Goal: Task Accomplishment & Management: Use online tool/utility

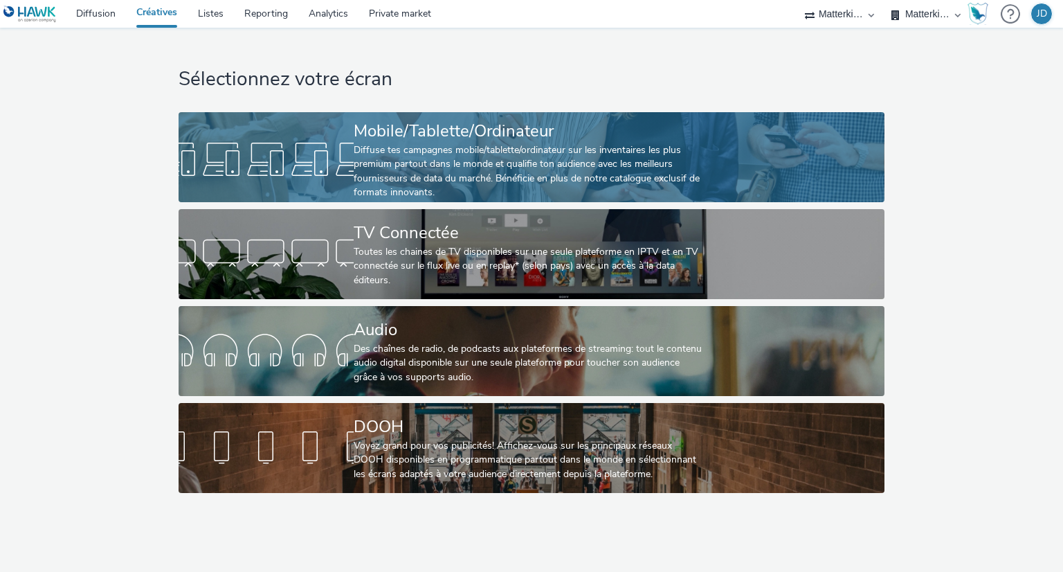
click at [529, 170] on div "Diffuse tes campagnes mobile/tablette/ordinateur sur les inventaires les plus p…" at bounding box center [529, 171] width 350 height 57
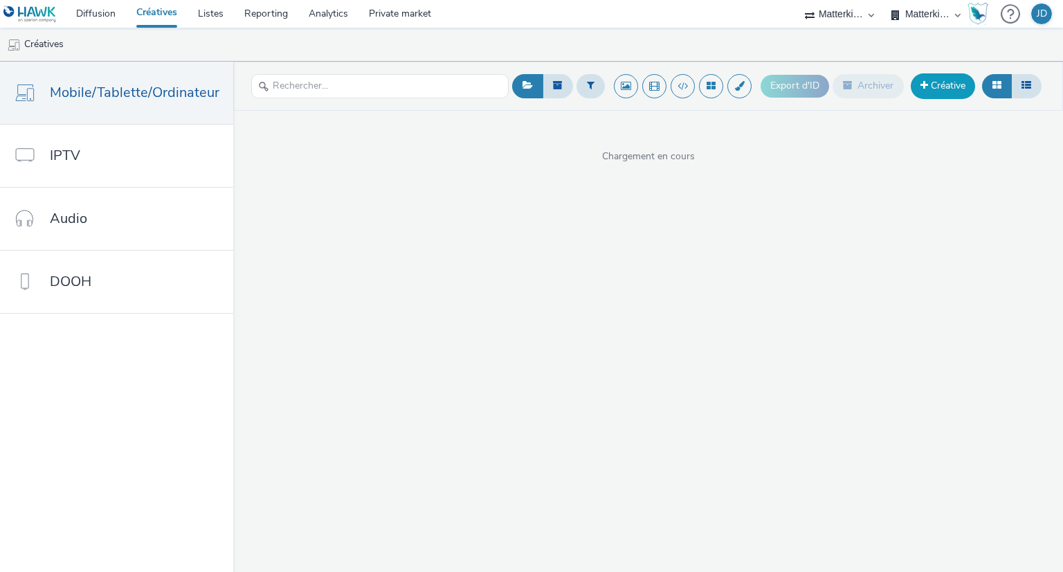
click at [951, 84] on link "Créative" at bounding box center [943, 85] width 64 height 25
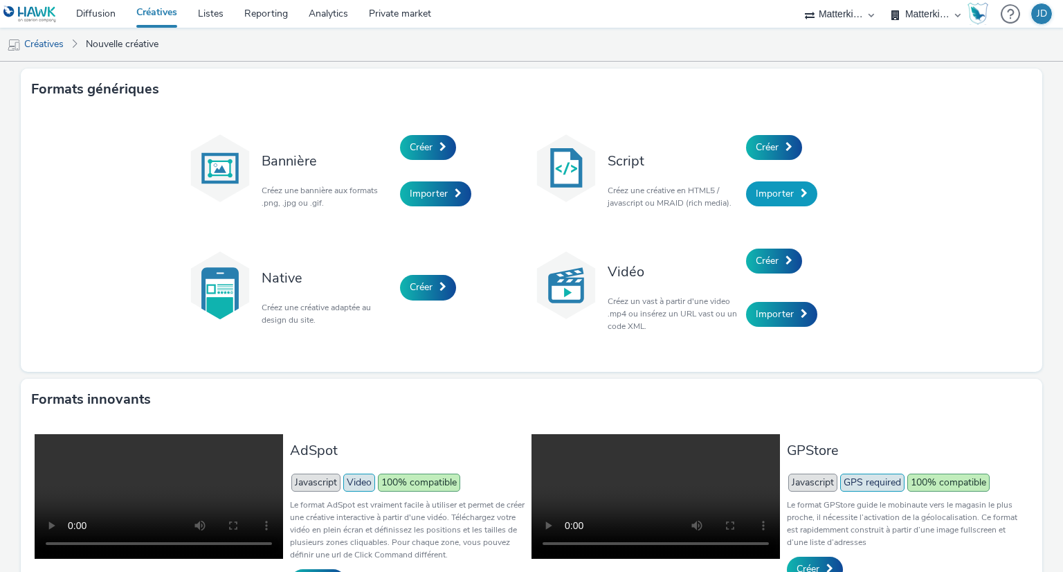
click at [766, 200] on span "Importer" at bounding box center [775, 193] width 38 height 13
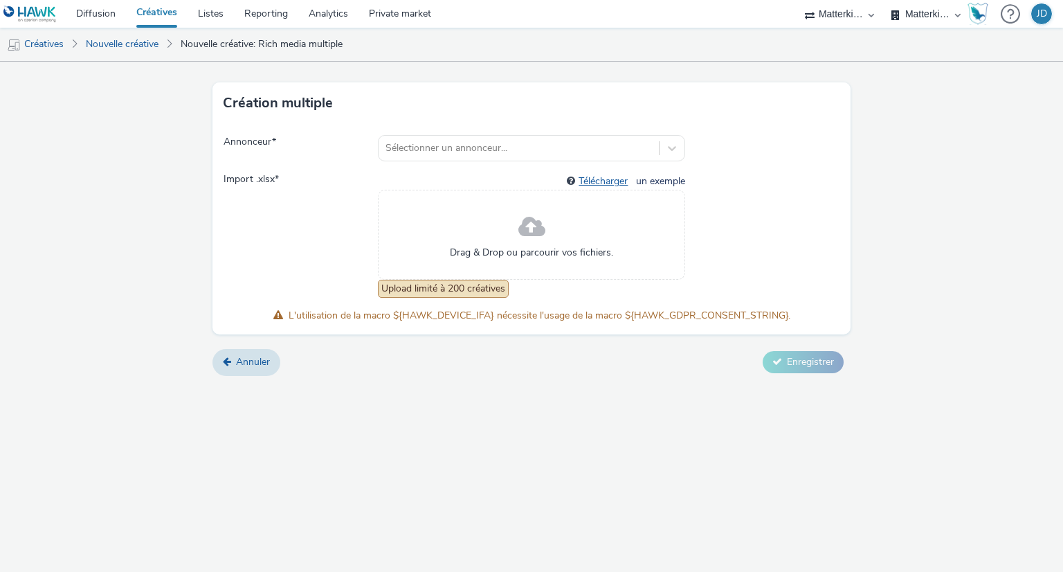
click at [598, 180] on link "Télécharger" at bounding box center [606, 180] width 55 height 13
click at [586, 153] on div at bounding box center [518, 148] width 267 height 17
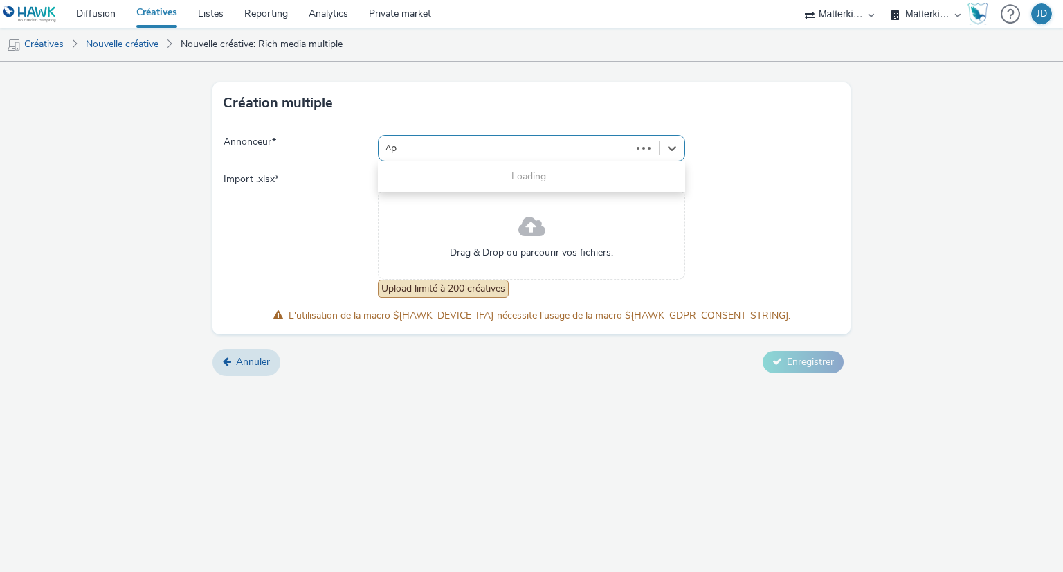
type input "^"
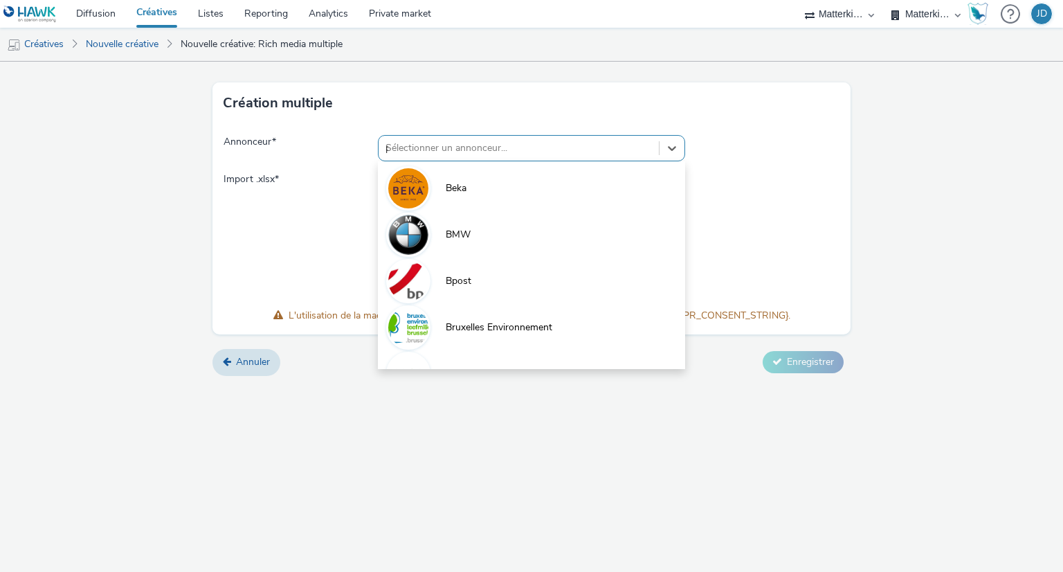
type input "pi"
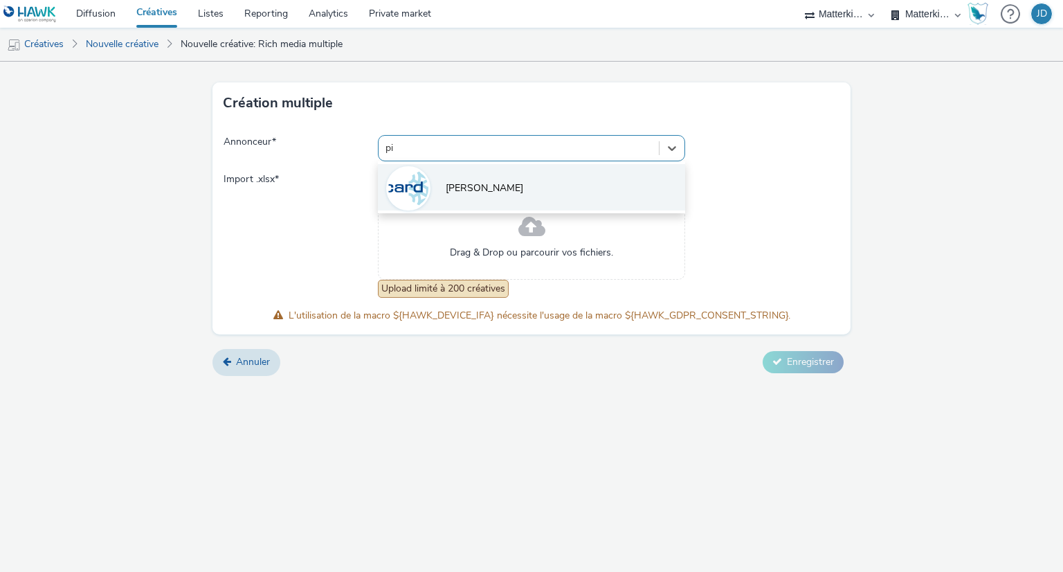
click at [507, 176] on li "[PERSON_NAME]" at bounding box center [532, 187] width 308 height 46
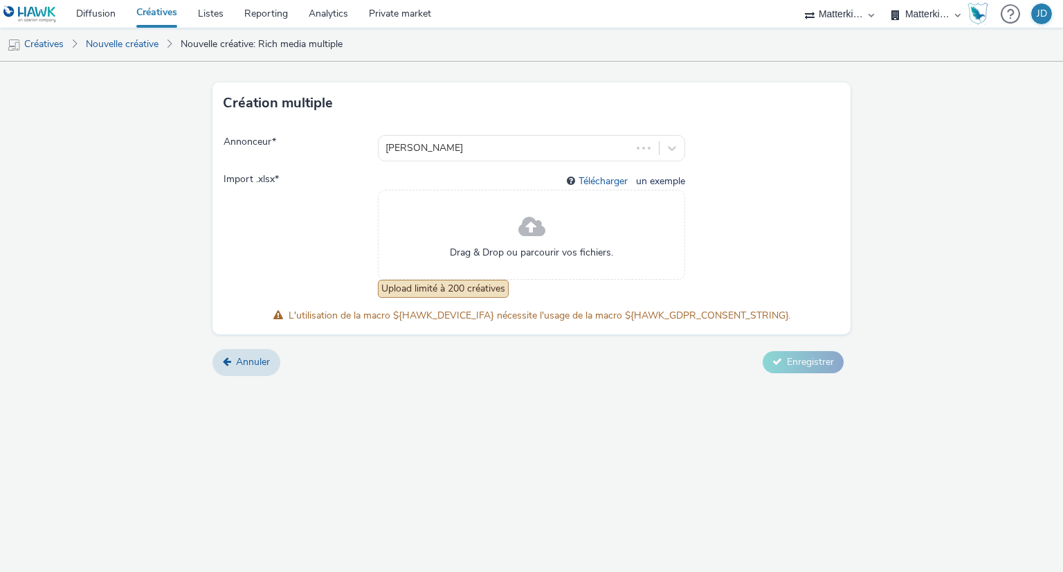
click at [514, 218] on div "Drag & Drop ou parcourir vos fichiers." at bounding box center [532, 235] width 308 height 90
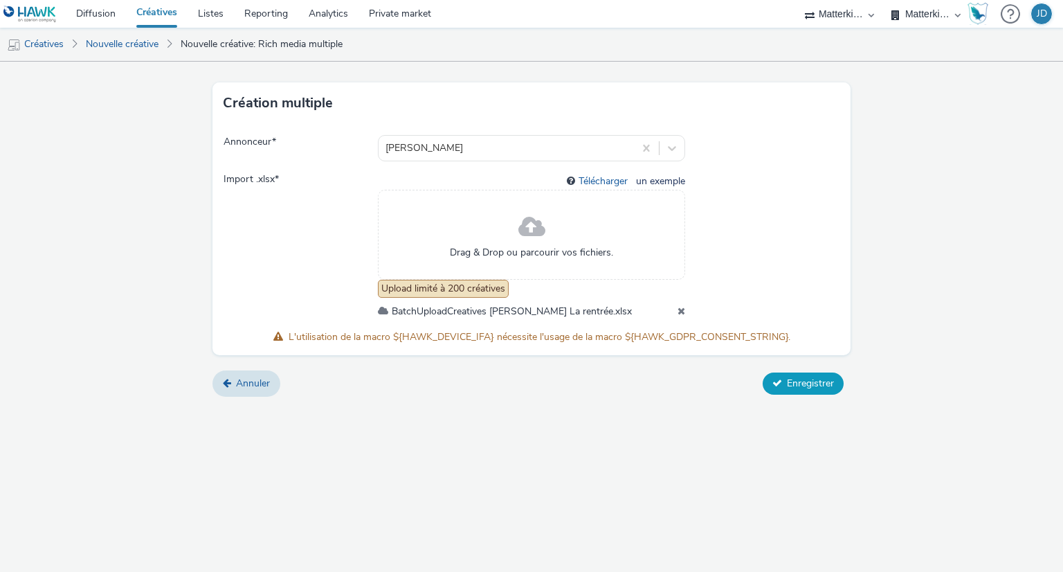
click at [803, 378] on span "Enregistrer" at bounding box center [810, 382] width 47 height 13
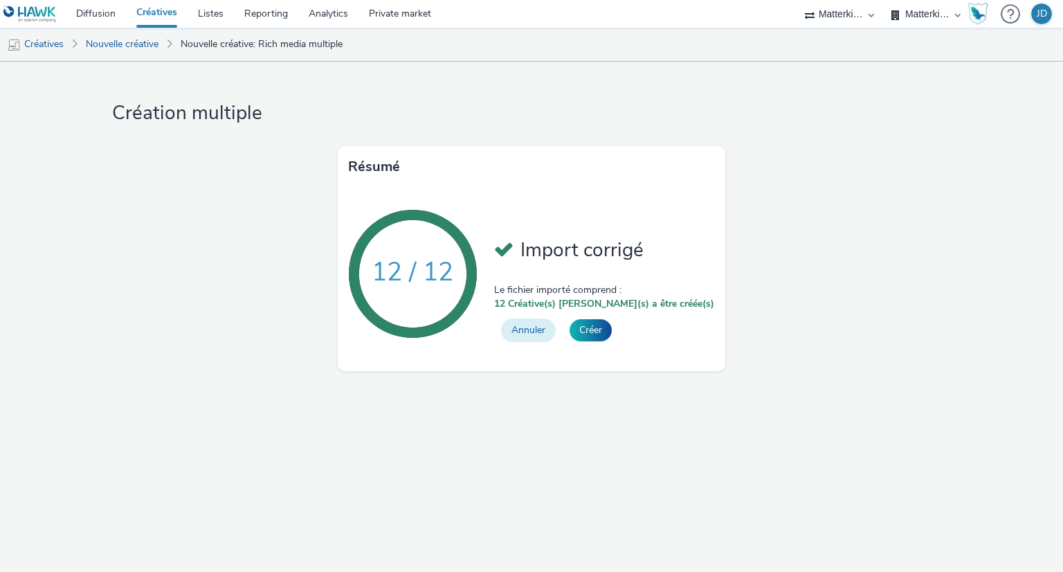
click at [556, 329] on button "Annuler" at bounding box center [528, 330] width 55 height 24
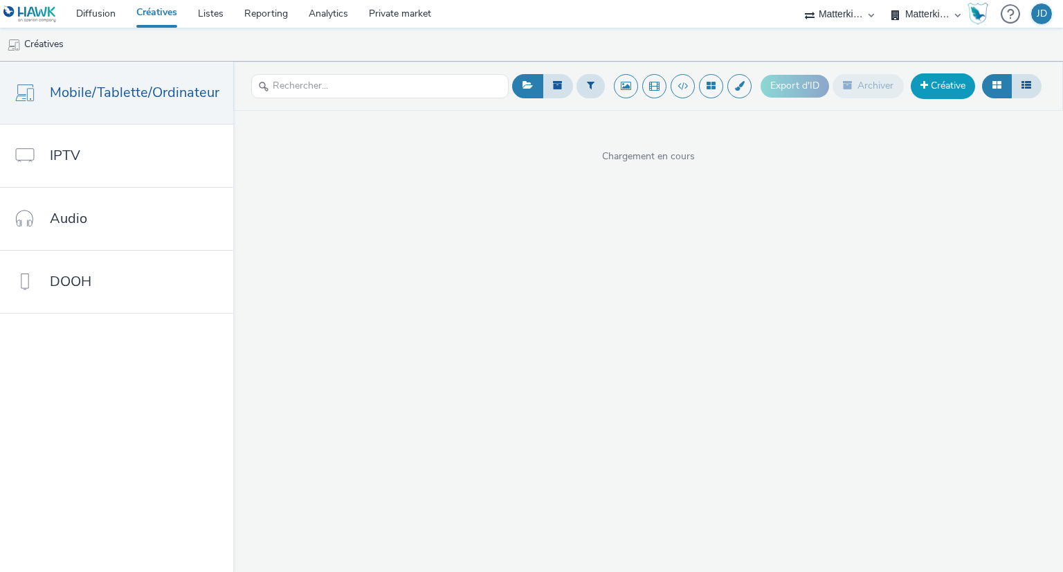
click at [948, 76] on link "Créative" at bounding box center [943, 85] width 64 height 25
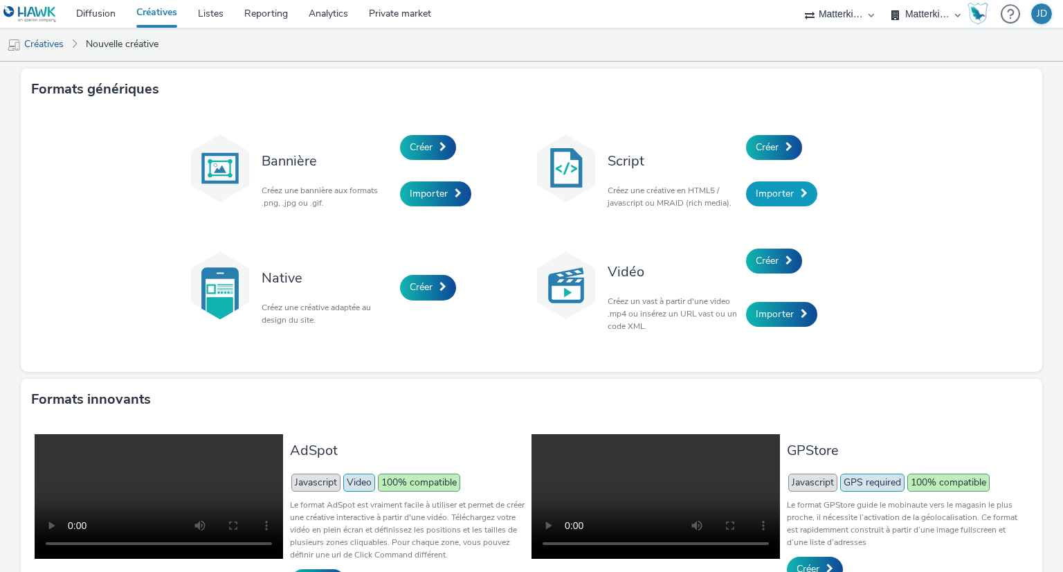
click at [768, 189] on span "Importer" at bounding box center [775, 193] width 38 height 13
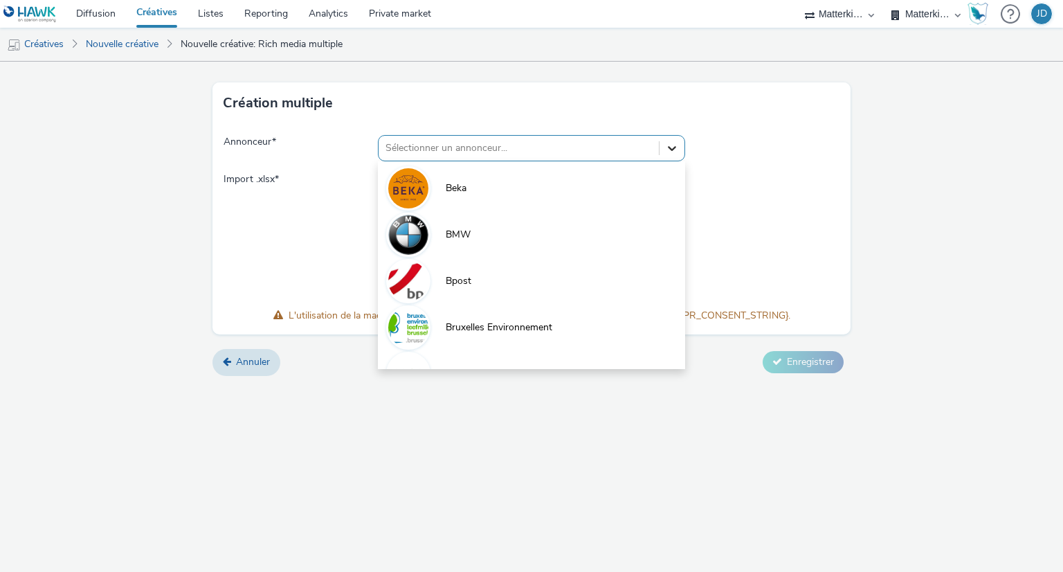
click at [666, 154] on icon at bounding box center [672, 148] width 14 height 14
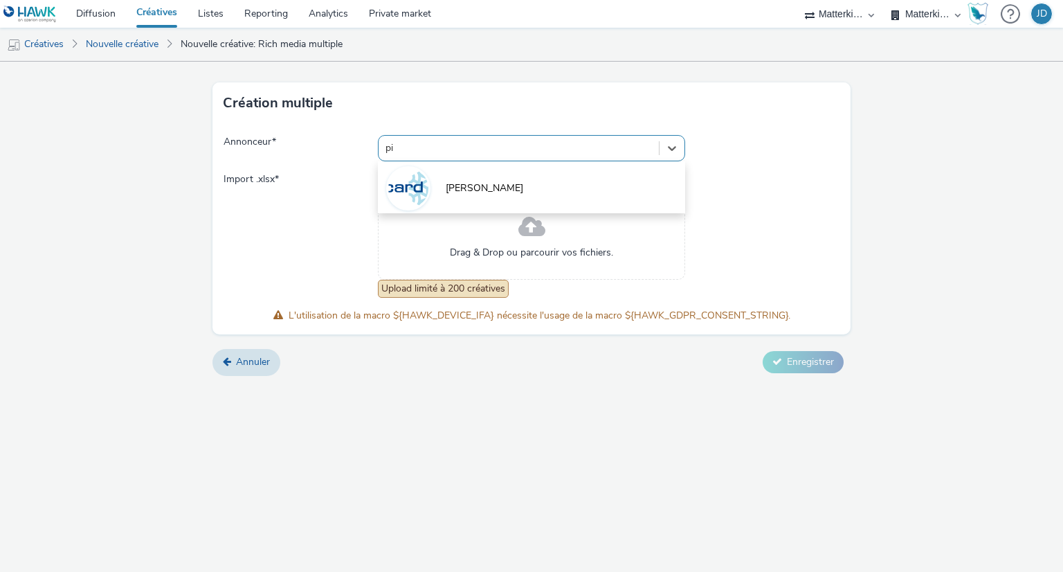
type input "pic"
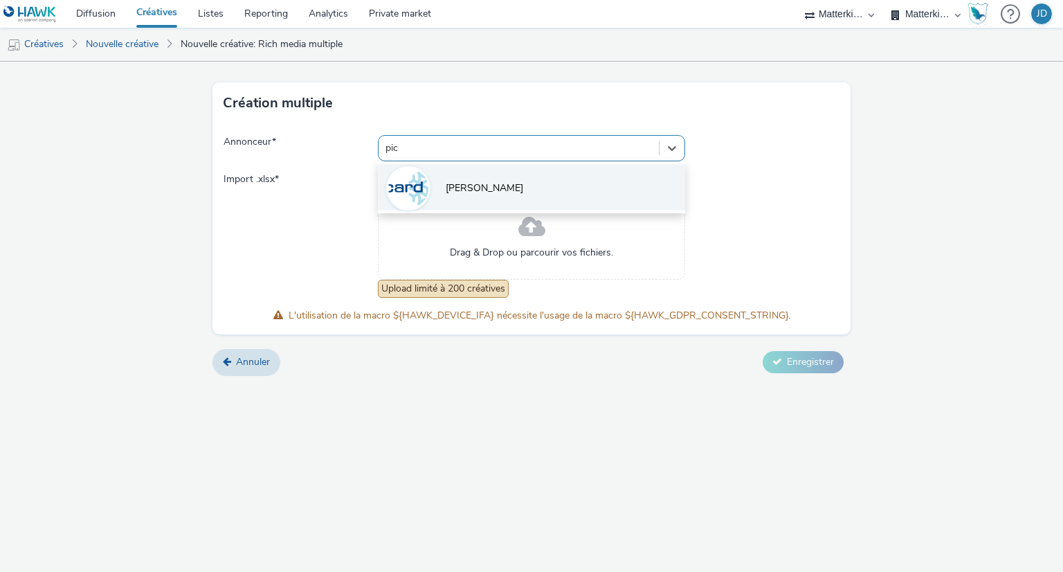
click at [536, 191] on li "[PERSON_NAME]" at bounding box center [532, 187] width 308 height 46
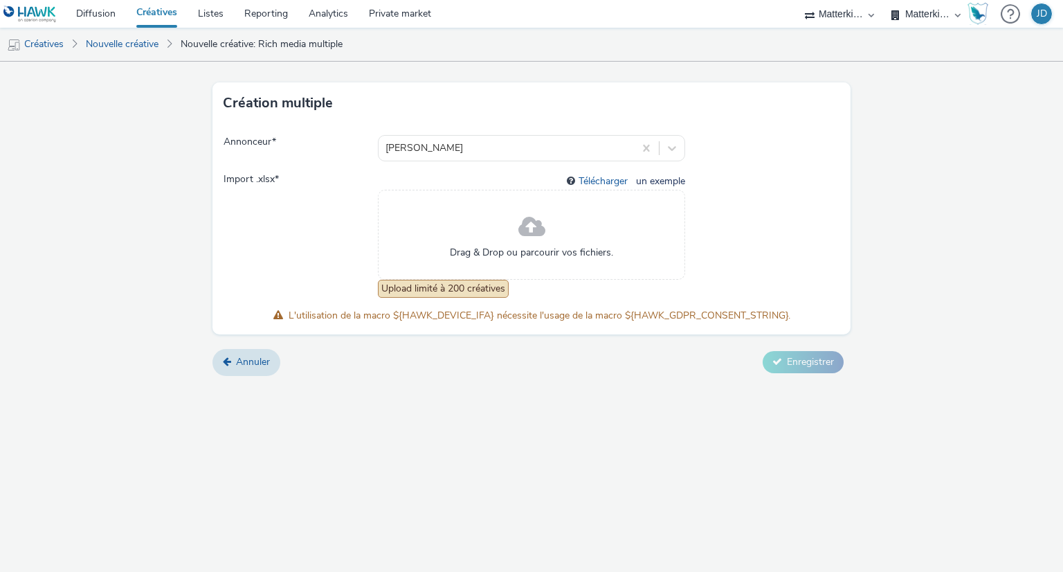
click at [526, 243] on span at bounding box center [531, 227] width 27 height 37
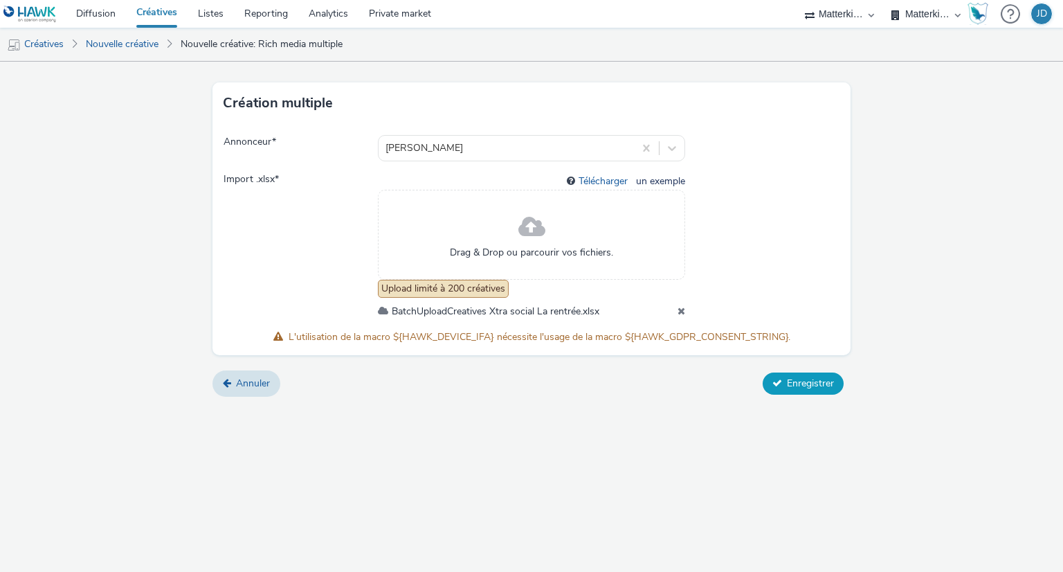
click at [802, 383] on span "Enregistrer" at bounding box center [810, 382] width 47 height 13
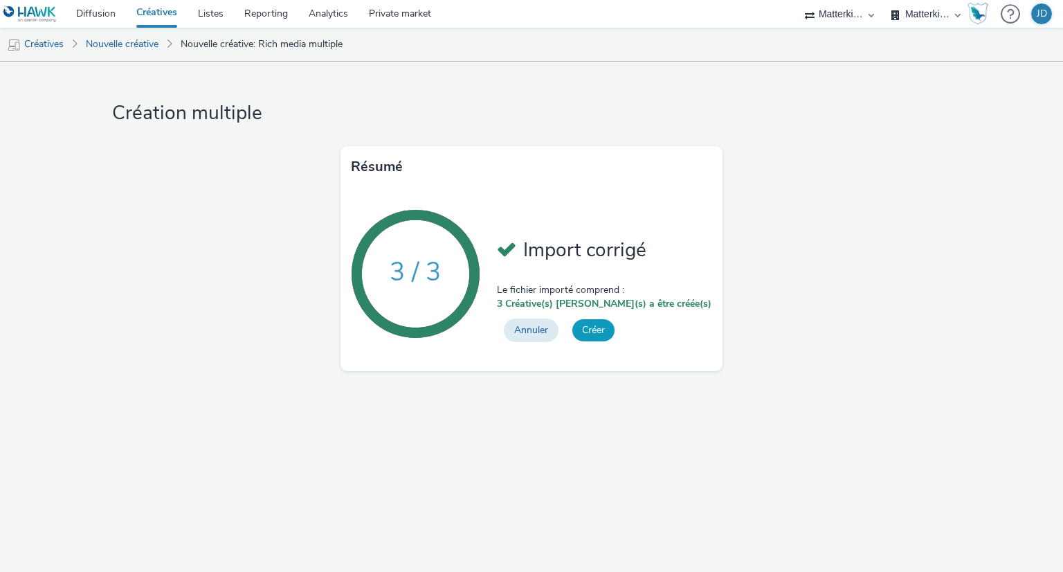
click at [615, 322] on button "Créer" at bounding box center [593, 330] width 42 height 22
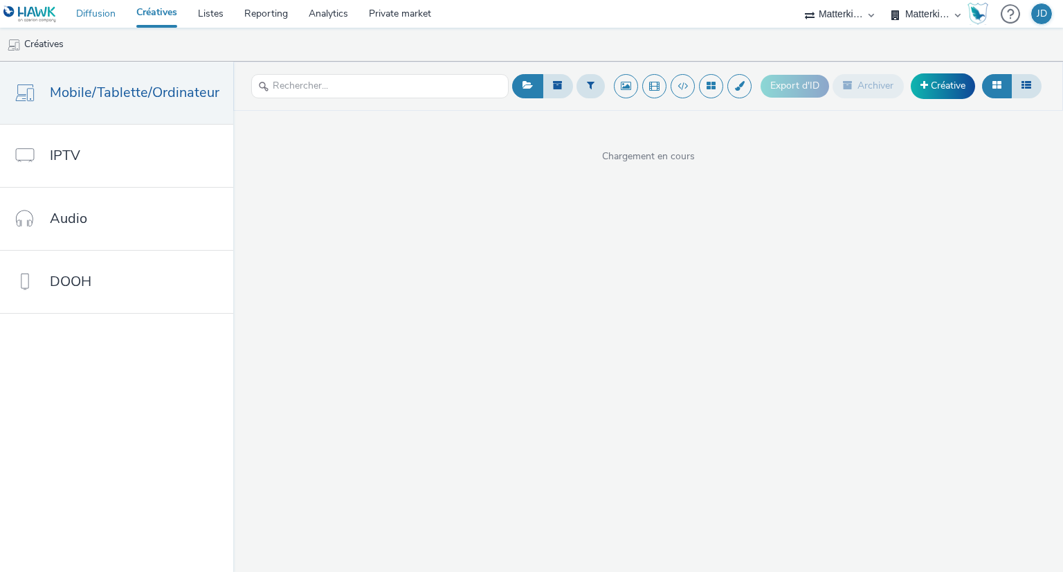
click at [104, 9] on link "Diffusion" at bounding box center [96, 14] width 60 height 28
